Goal: Transaction & Acquisition: Purchase product/service

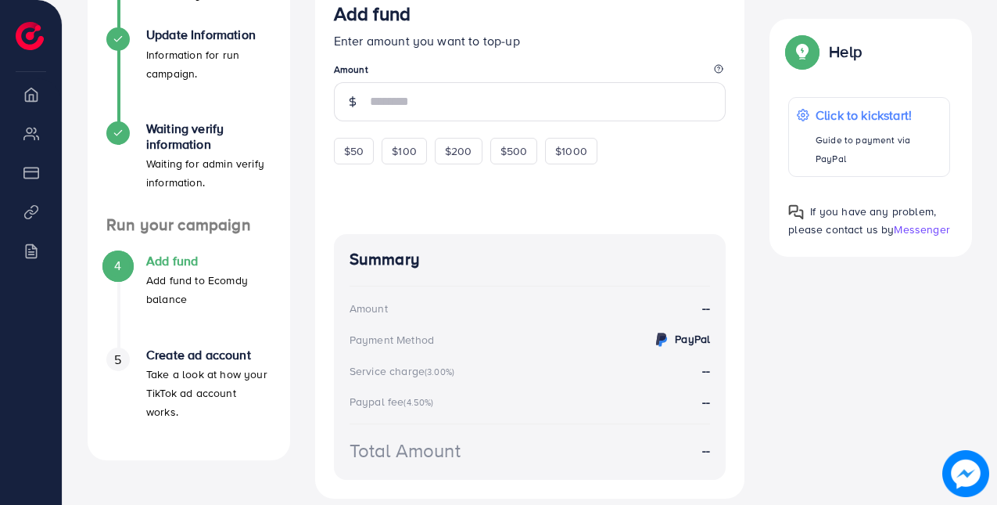
scroll to position [372, 0]
click at [354, 157] on span "$50" at bounding box center [354, 152] width 20 height 16
type input "**"
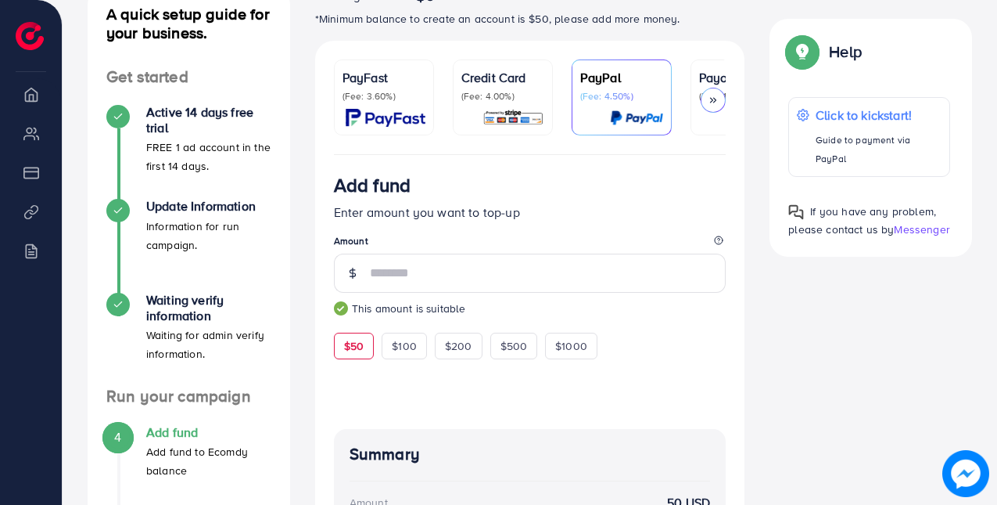
scroll to position [0, 0]
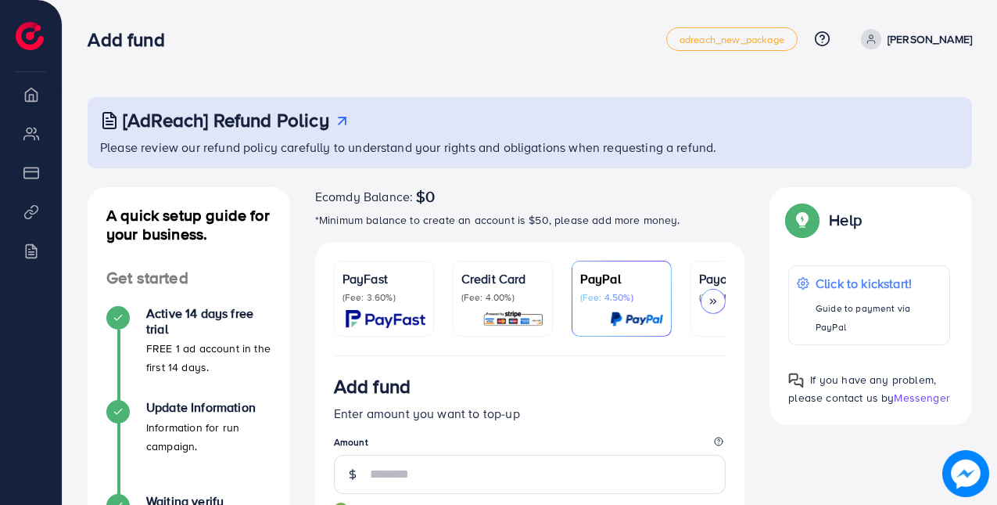
drag, startPoint x: 542, startPoint y: 358, endPoint x: 591, endPoint y: 356, distance: 49.3
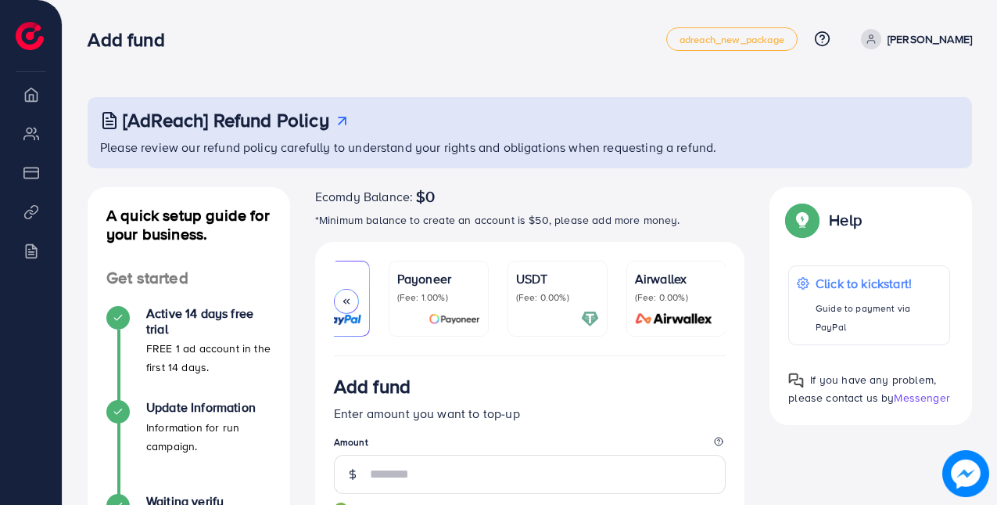
click at [570, 304] on div "USDT (Fee: 0.00%)" at bounding box center [557, 298] width 83 height 59
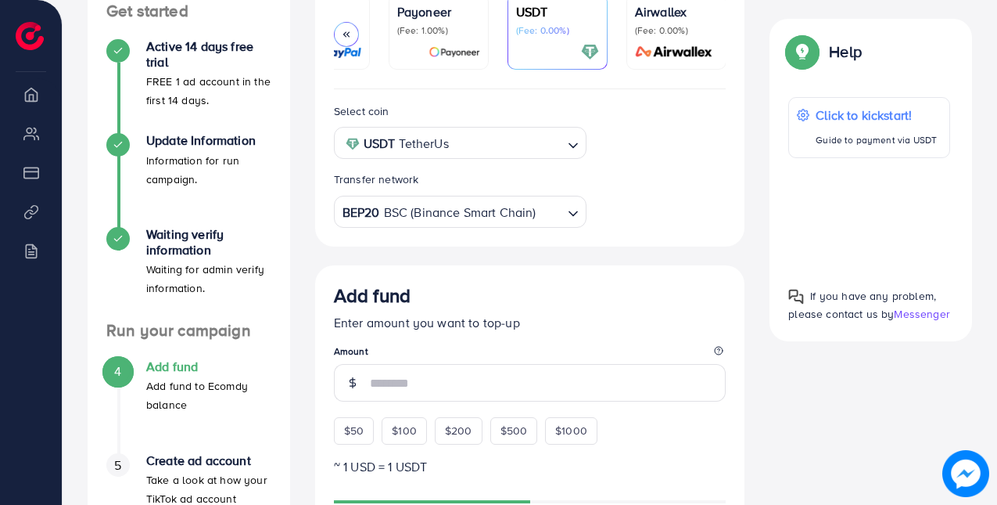
scroll to position [351, 0]
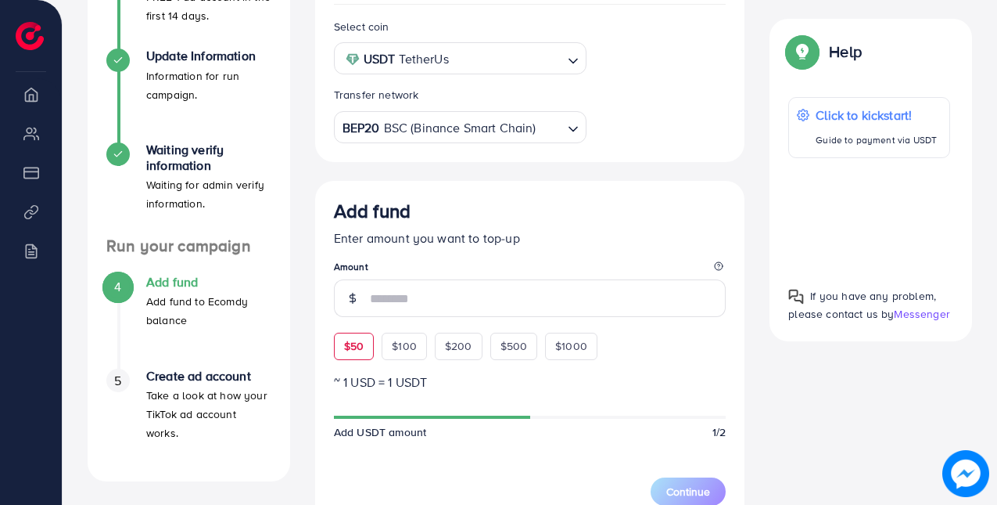
click at [360, 348] on span "$50" at bounding box center [354, 346] width 20 height 16
type input "**"
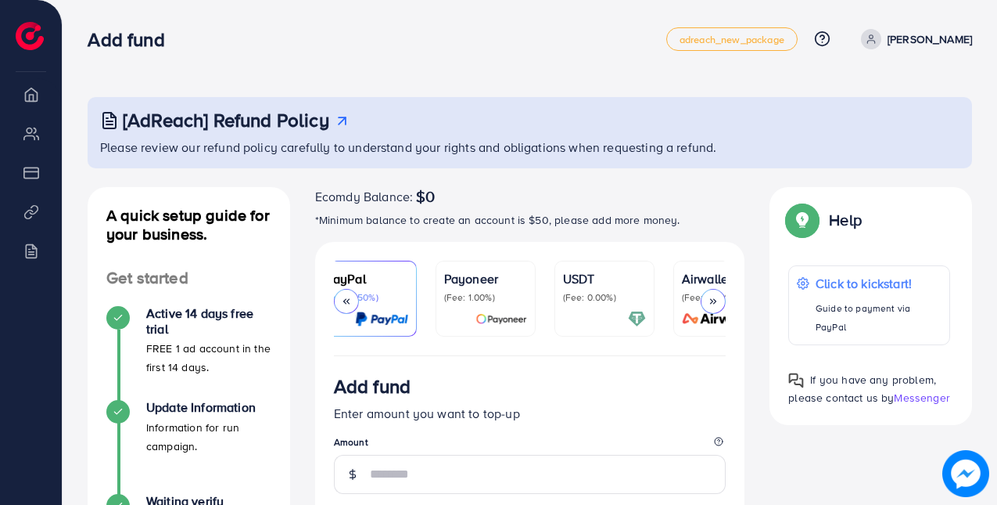
scroll to position [0, 302]
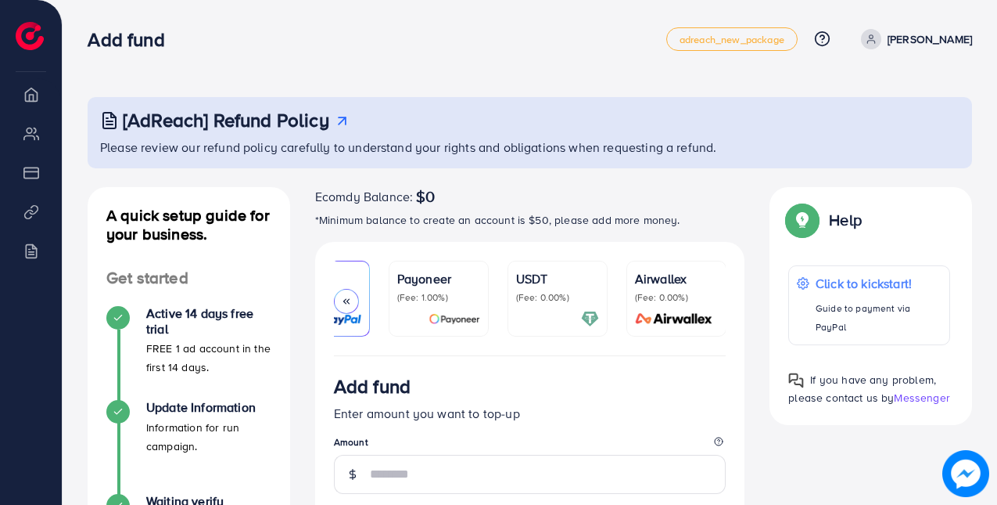
click at [563, 293] on p "(Fee: 0.00%)" at bounding box center [557, 297] width 83 height 13
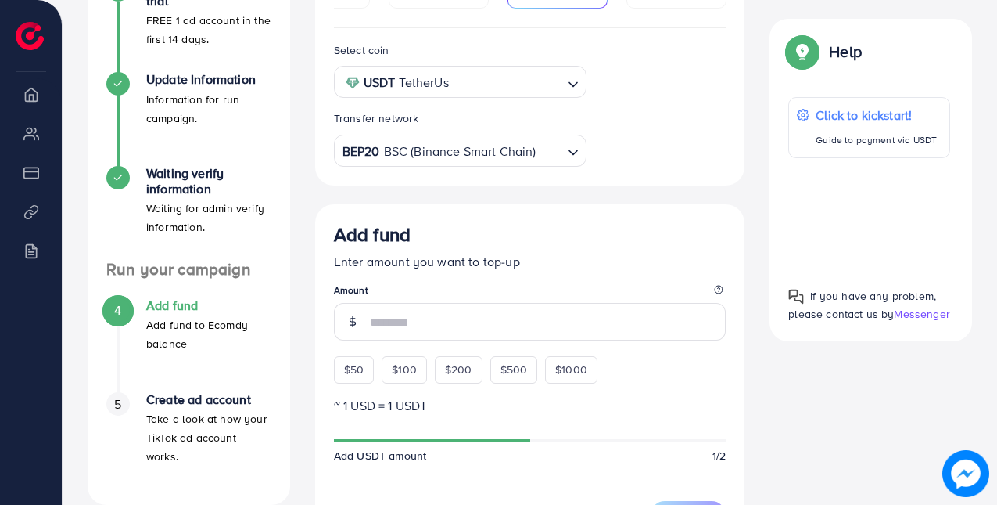
scroll to position [343, 0]
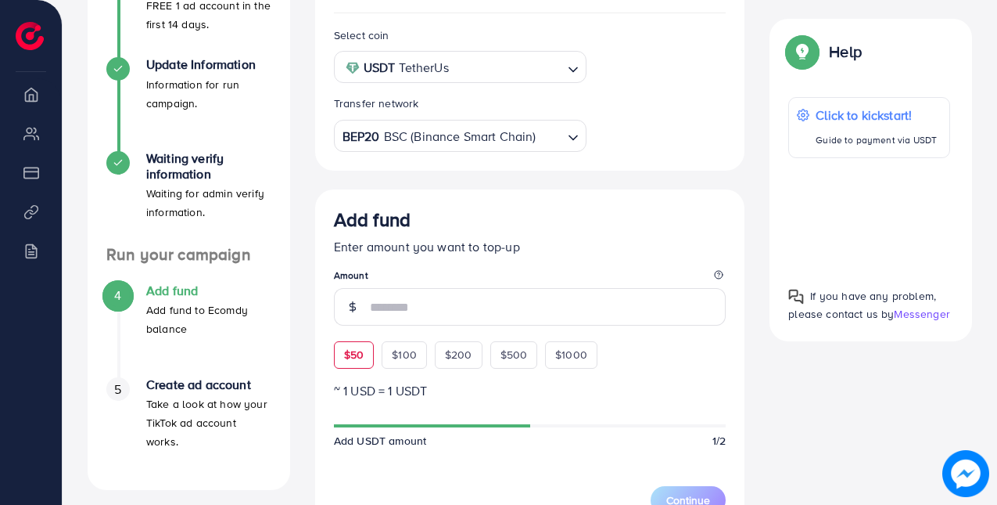
click at [361, 361] on span "$50" at bounding box center [354, 355] width 20 height 16
type input "**"
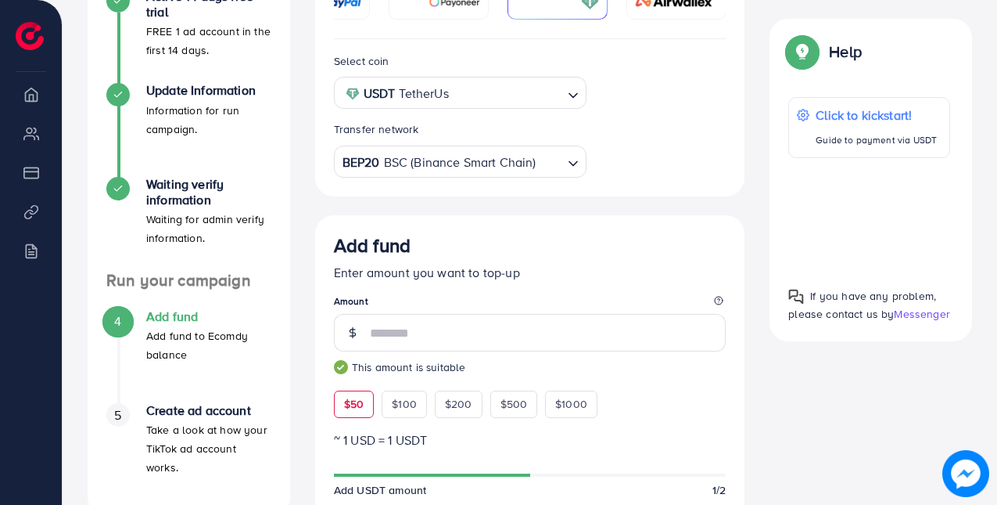
scroll to position [318, 0]
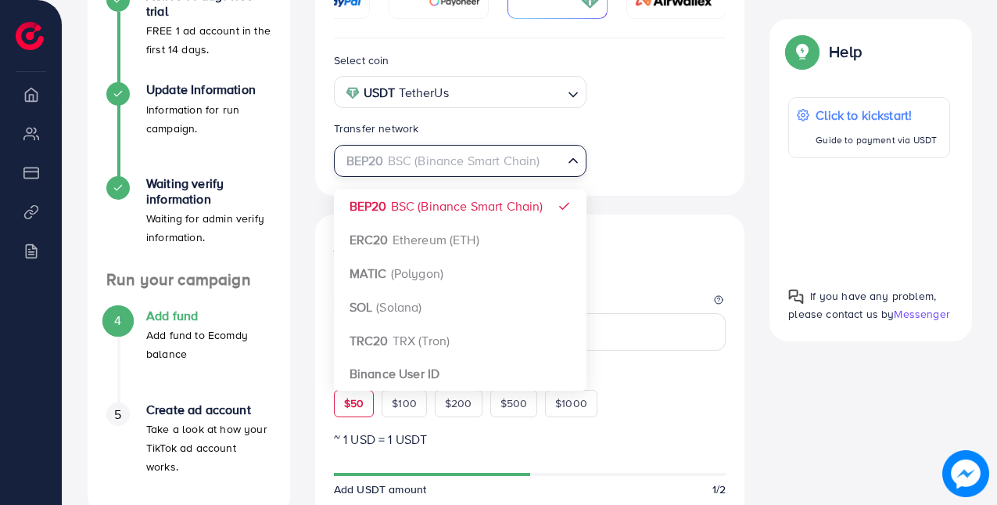
click at [512, 169] on div "BEP20 BSC (Binance Smart Chain)" at bounding box center [452, 159] width 225 height 27
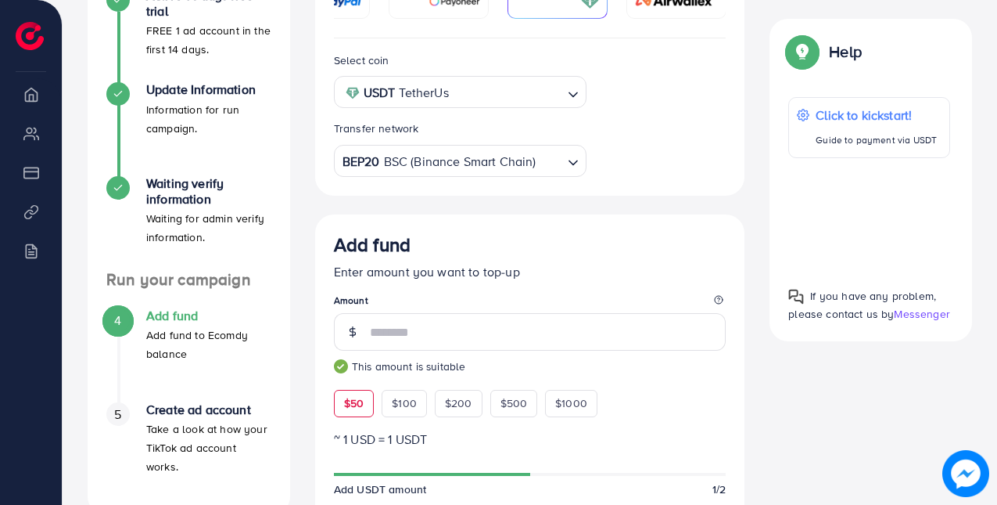
click at [637, 185] on div "Select coin USDT TetherUs Loading... Transfer network BEP20 BSC (Binance Smart …" at bounding box center [530, 116] width 430 height 157
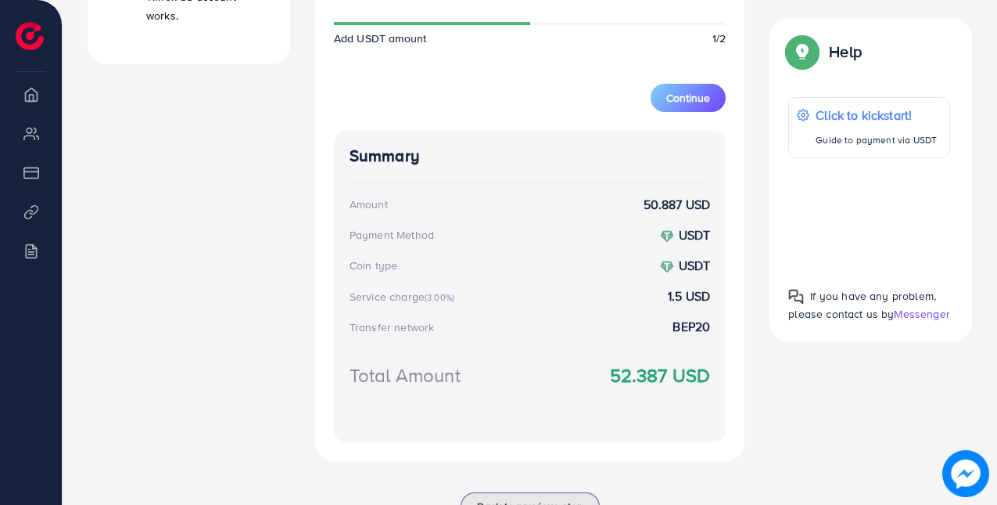
scroll to position [774, 0]
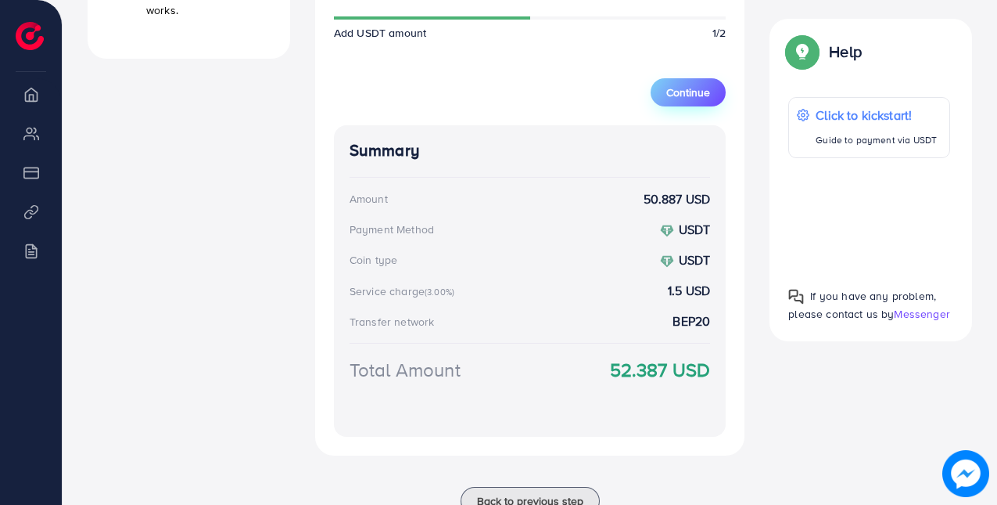
click at [689, 100] on span "Continue" at bounding box center [689, 92] width 44 height 16
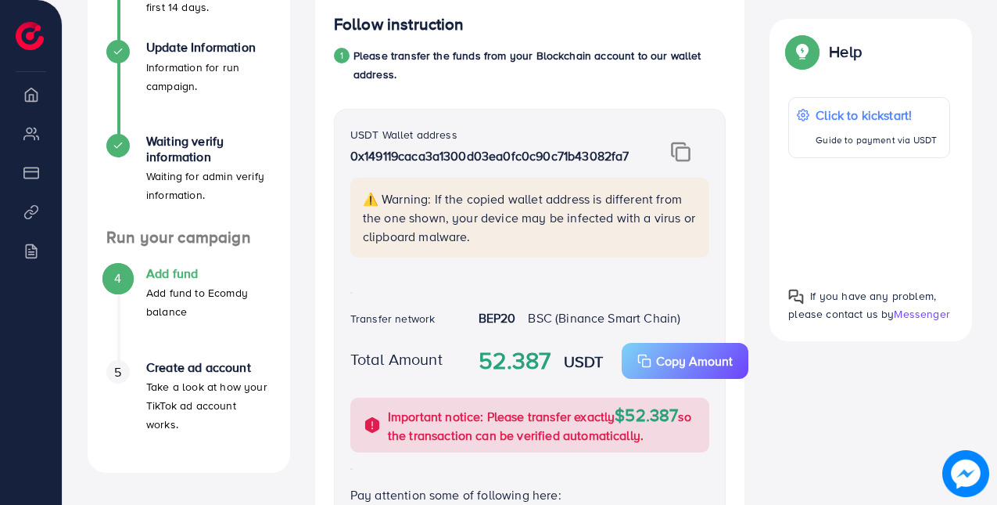
scroll to position [363, 0]
